Goal: Transaction & Acquisition: Purchase product/service

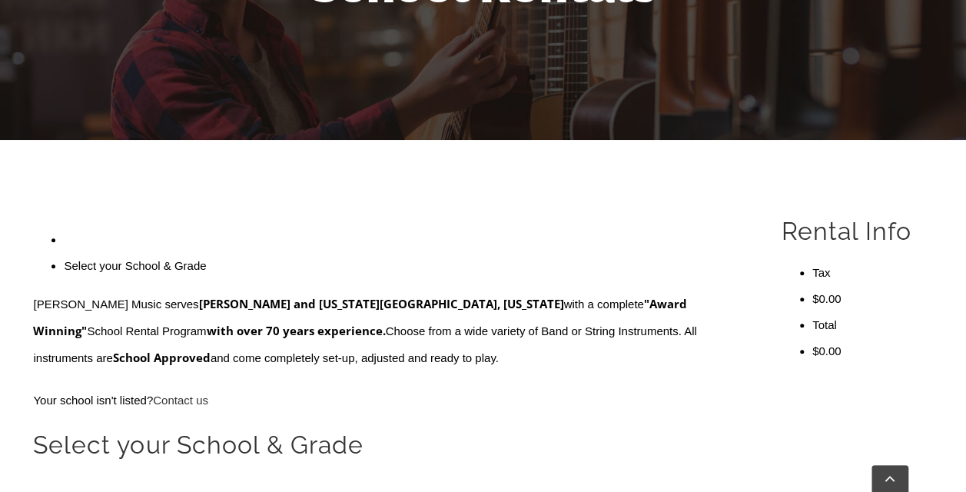
scroll to position [292, 0]
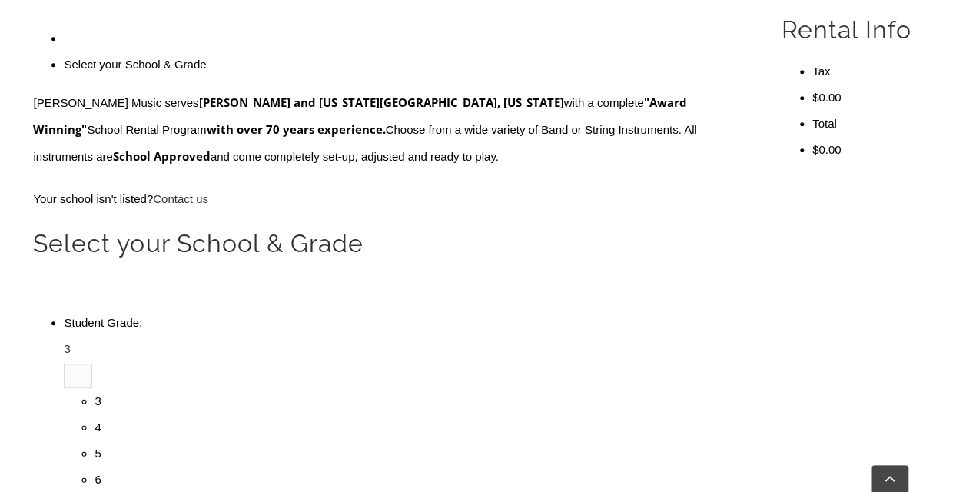
scroll to position [0, 0]
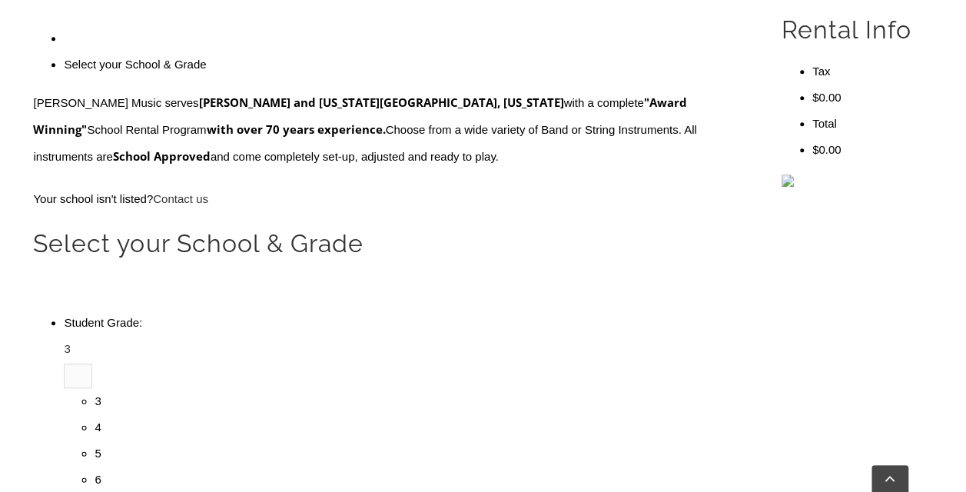
type input "pic"
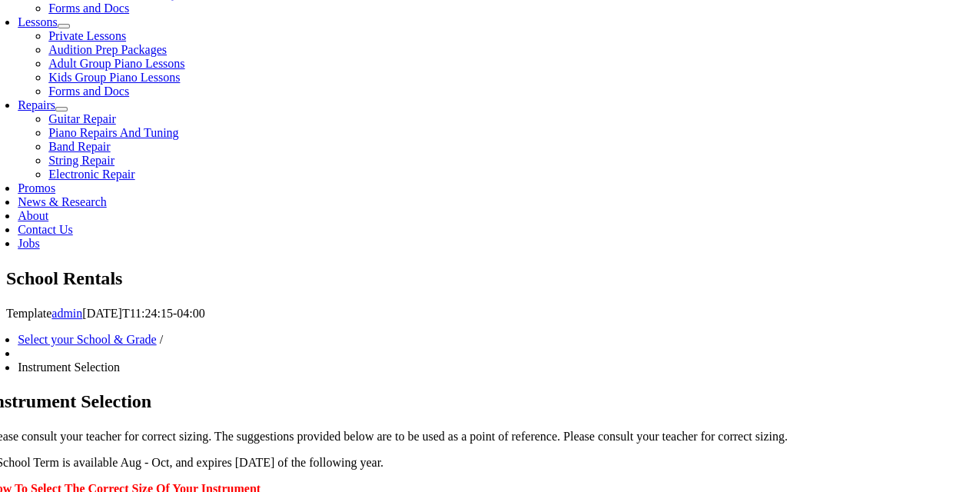
scroll to position [699, 0]
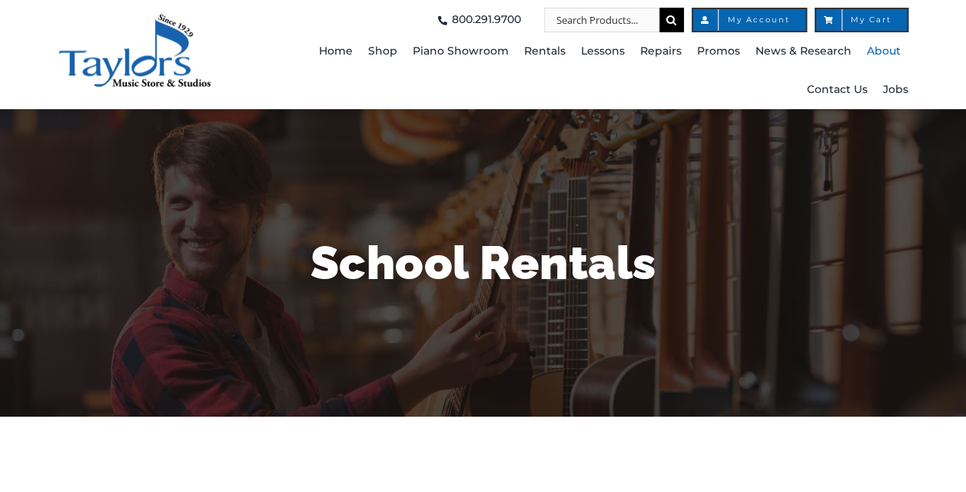
click at [885, 49] on span "About" at bounding box center [884, 51] width 34 height 25
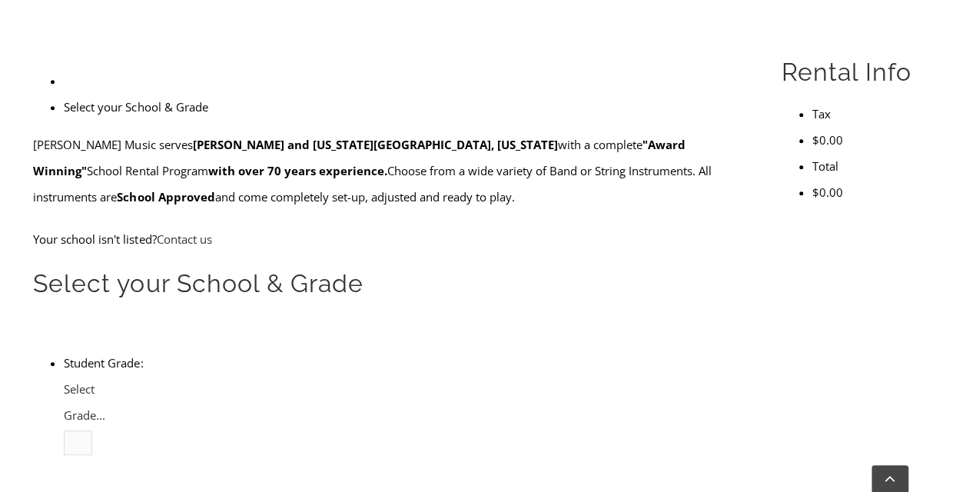
scroll to position [437, 0]
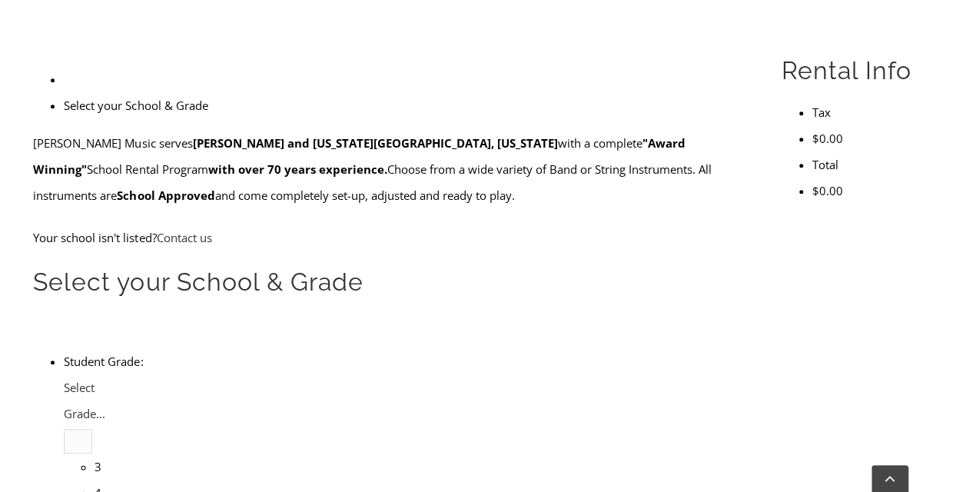
click at [105, 380] on span "Select Grade..." at bounding box center [85, 401] width 42 height 42
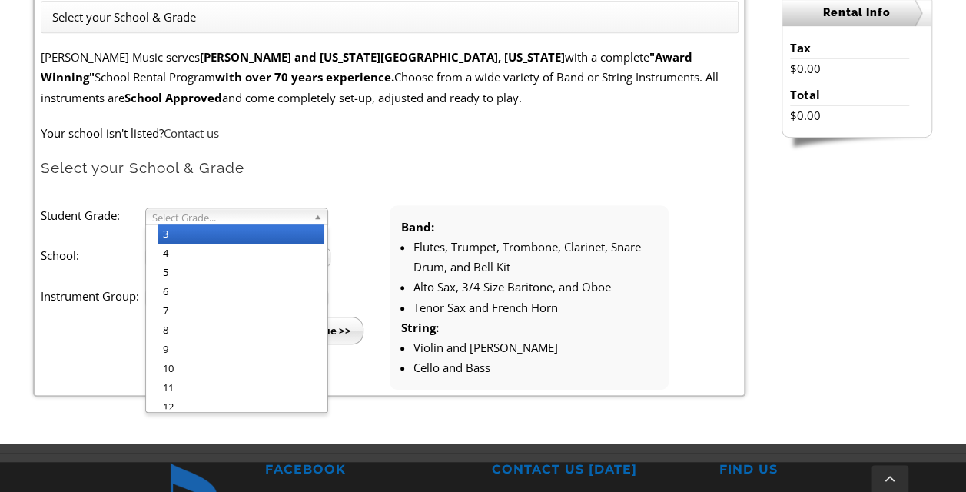
click at [236, 234] on li "3" at bounding box center [241, 233] width 166 height 19
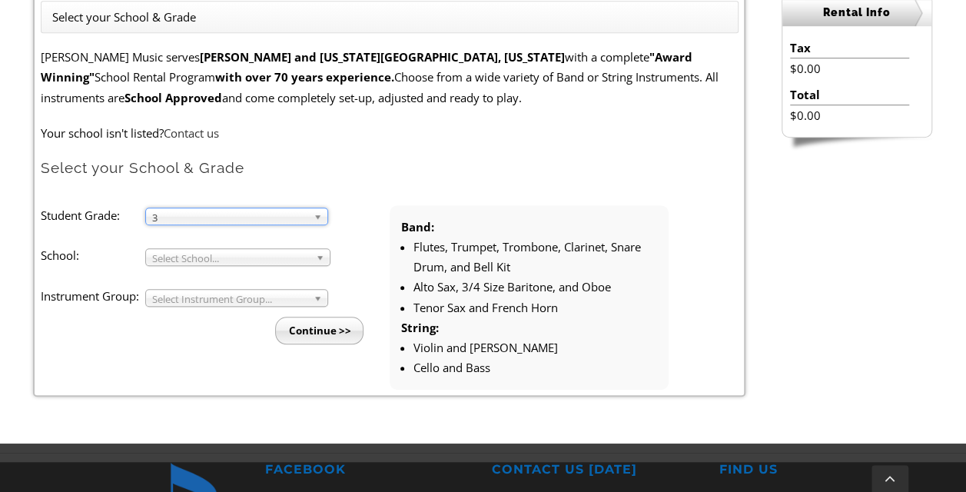
click at [221, 255] on span "Select School..." at bounding box center [231, 258] width 158 height 18
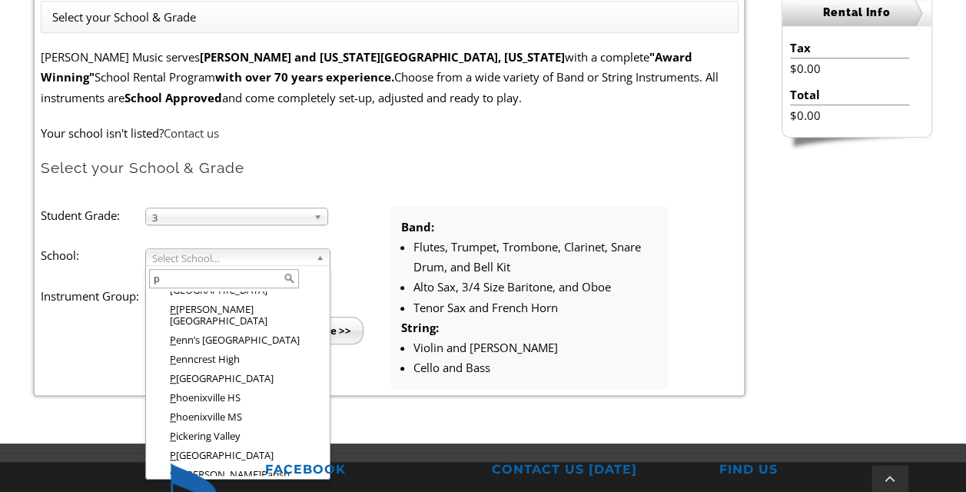
scroll to position [161, 0]
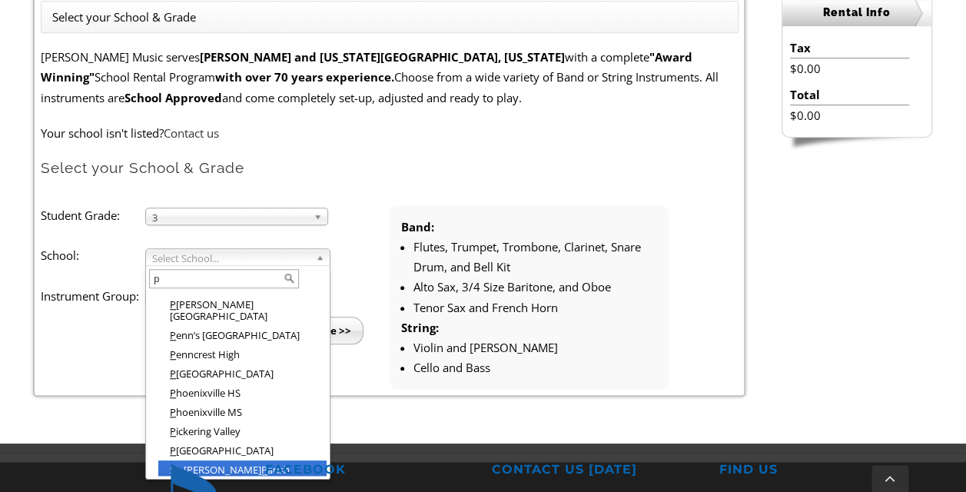
type input "p"
click at [285, 460] on li "St. Elizabeth P arish School" at bounding box center [242, 475] width 168 height 31
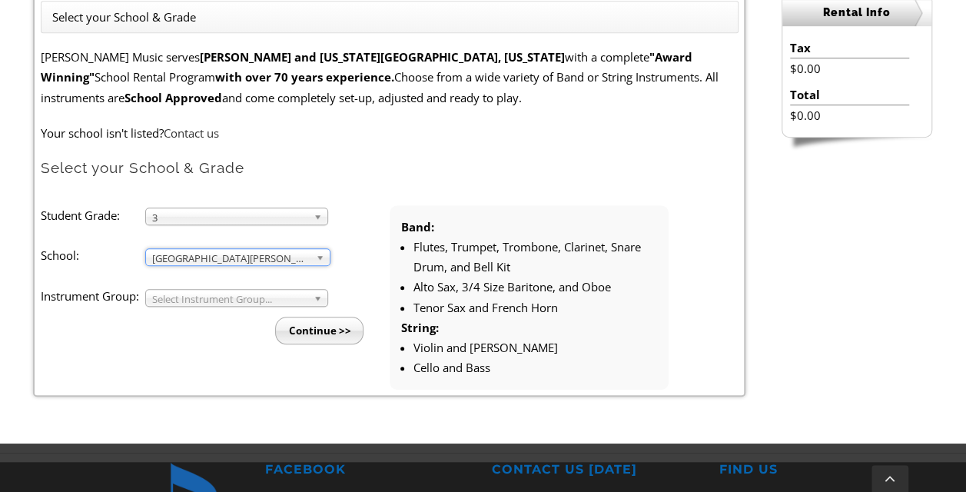
click at [276, 292] on span "Select Instrument Group..." at bounding box center [229, 299] width 155 height 18
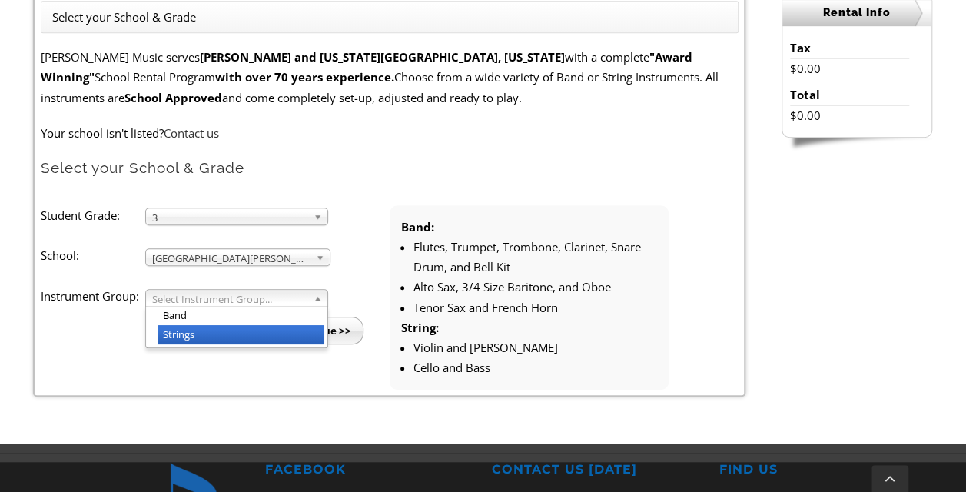
click at [260, 333] on li "Strings" at bounding box center [241, 334] width 166 height 19
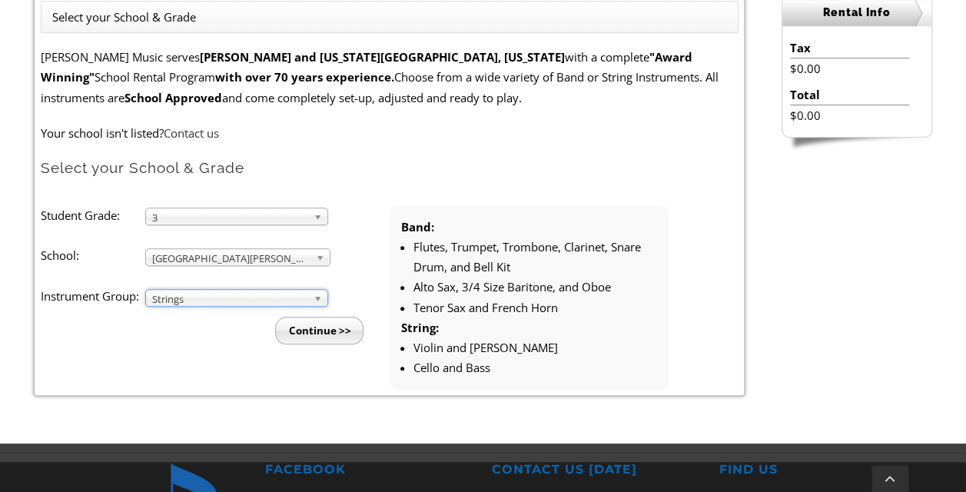
click at [319, 331] on input "Continue >>" at bounding box center [319, 331] width 88 height 28
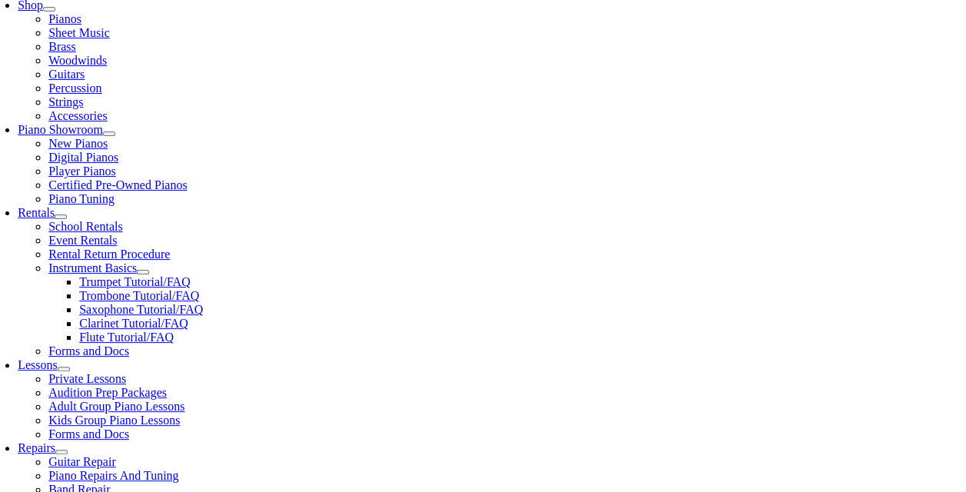
scroll to position [341, 0]
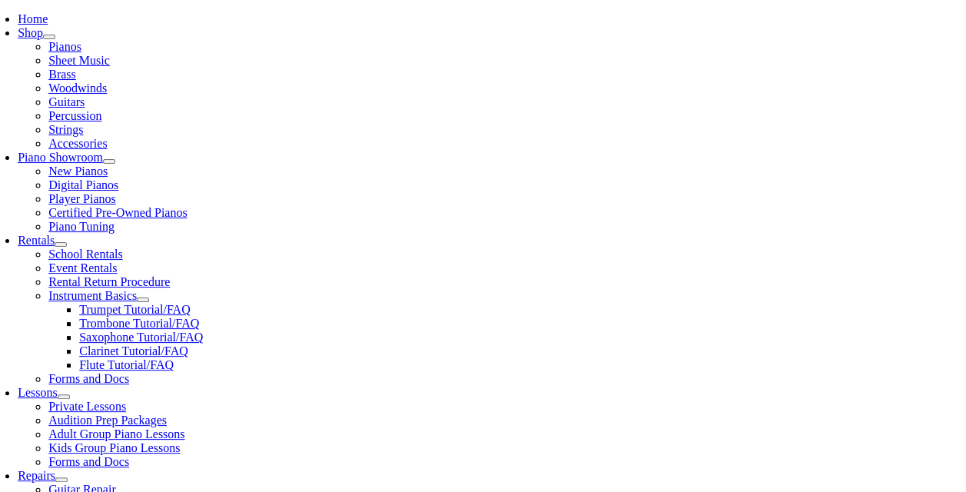
scroll to position [304, 0]
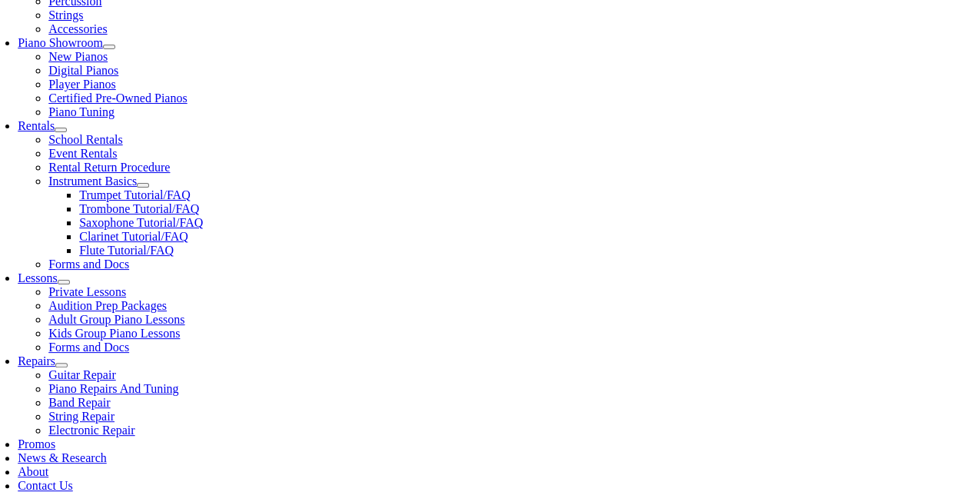
type input "pic"
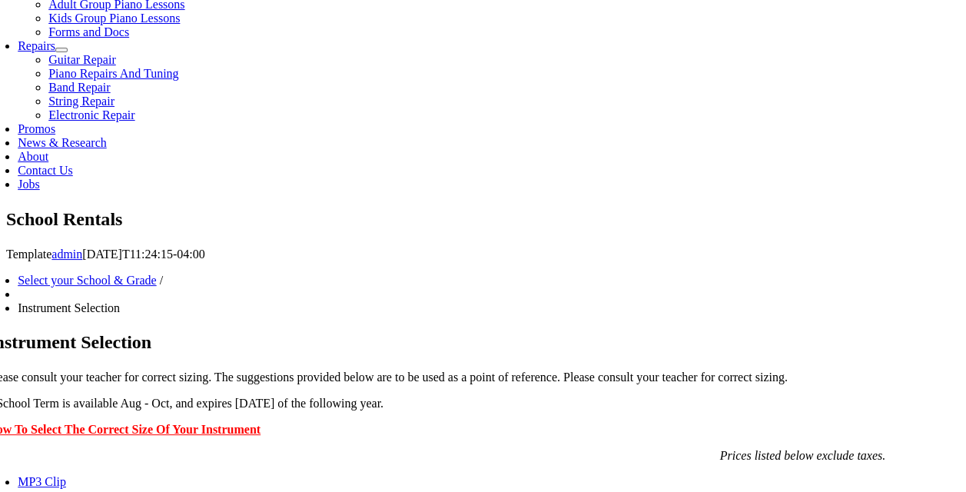
scroll to position [758, 0]
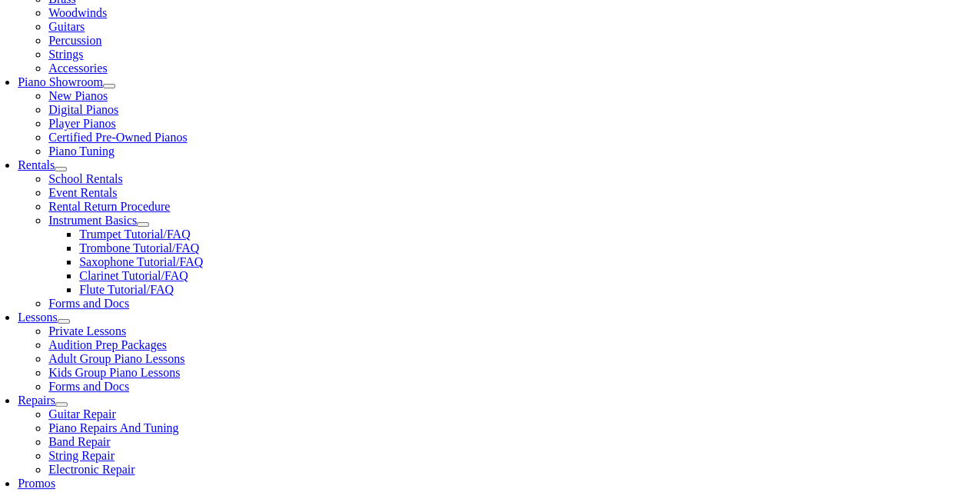
scroll to position [401, 0]
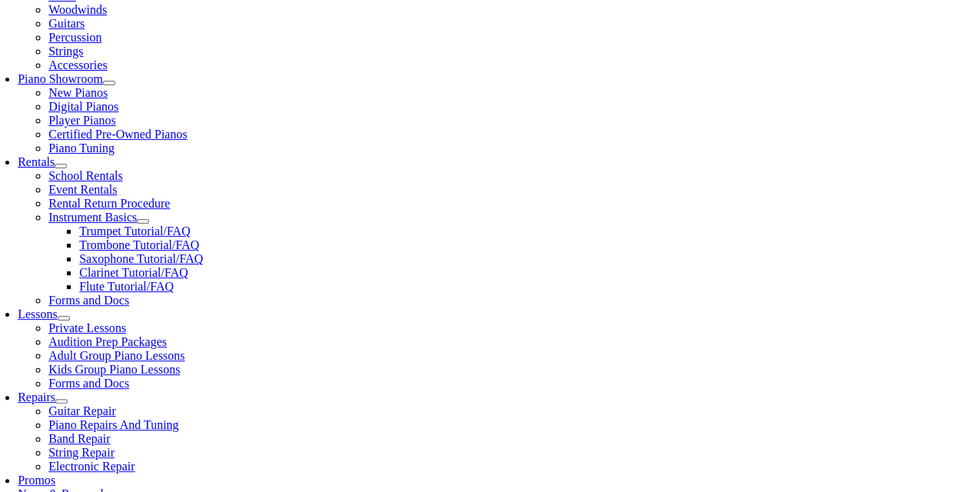
drag, startPoint x: 789, startPoint y: 196, endPoint x: 858, endPoint y: 259, distance: 93.0
copy li "1/2 Violin Size - School Term(best value)* with damage waiver $169.76"
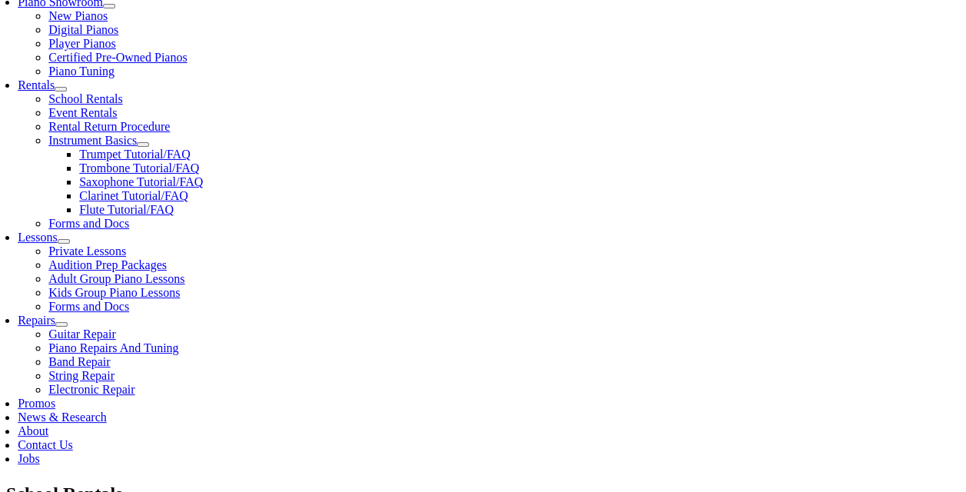
scroll to position [477, 0]
drag, startPoint x: 845, startPoint y: 278, endPoint x: 781, endPoint y: 281, distance: 63.9
drag, startPoint x: 838, startPoint y: 275, endPoint x: 789, endPoint y: 278, distance: 49.3
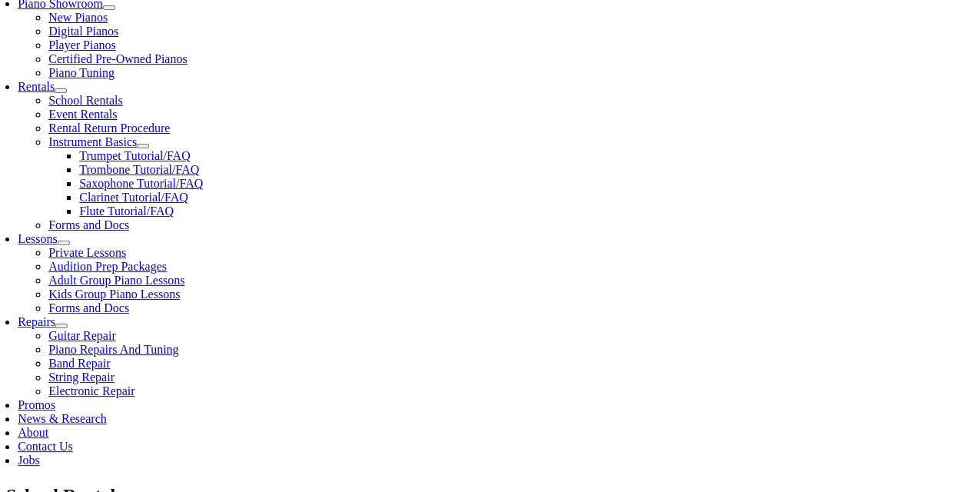
copy li "$179.95"
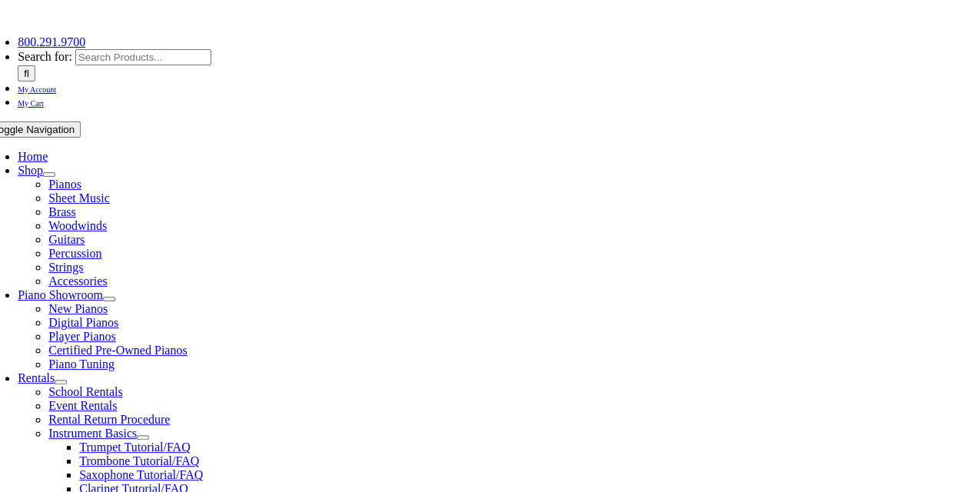
scroll to position [194, 0]
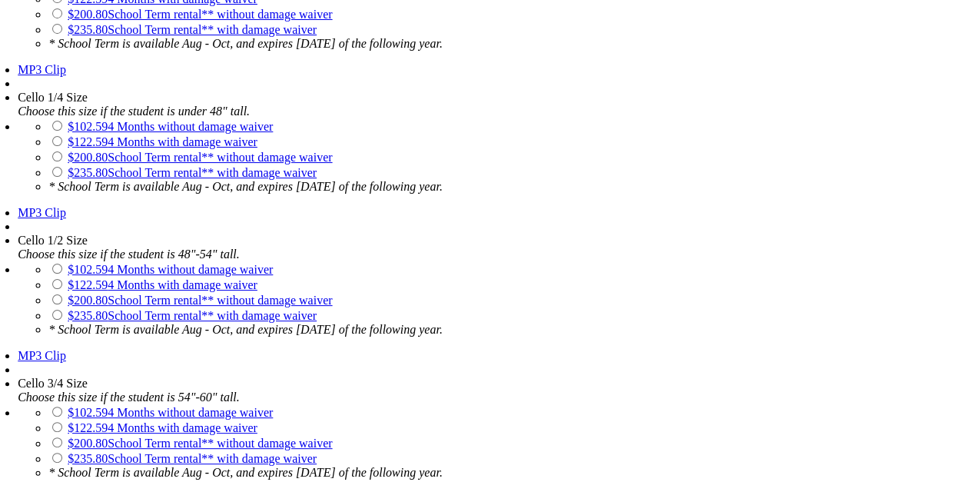
scroll to position [3176, 0]
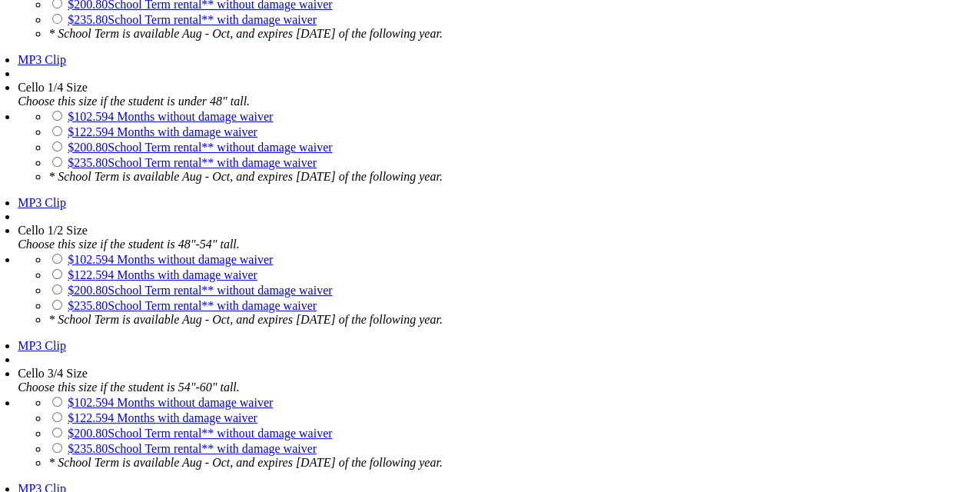
drag, startPoint x: 593, startPoint y: 428, endPoint x: 498, endPoint y: 413, distance: 96.4
copy em "* School Term is available Aug - Oct, and expires [DATE] of the following year."
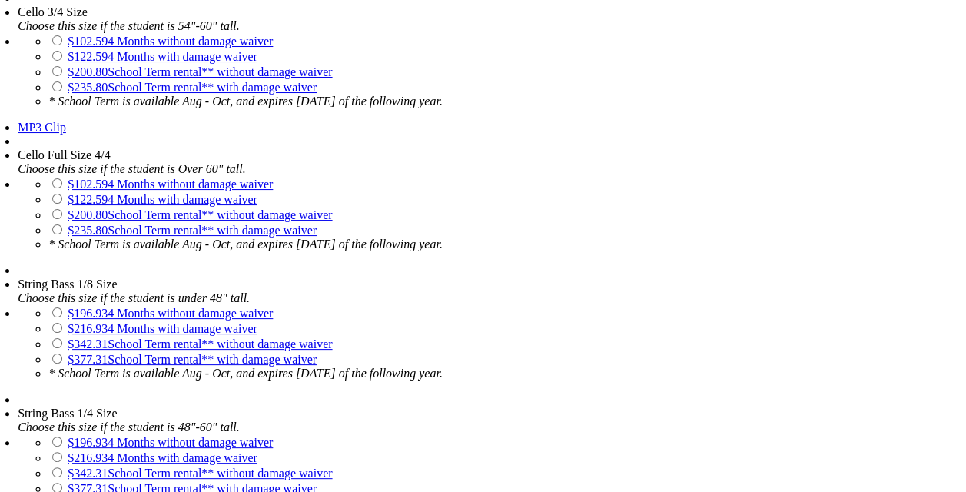
scroll to position [3857, 0]
